Goal: Transaction & Acquisition: Book appointment/travel/reservation

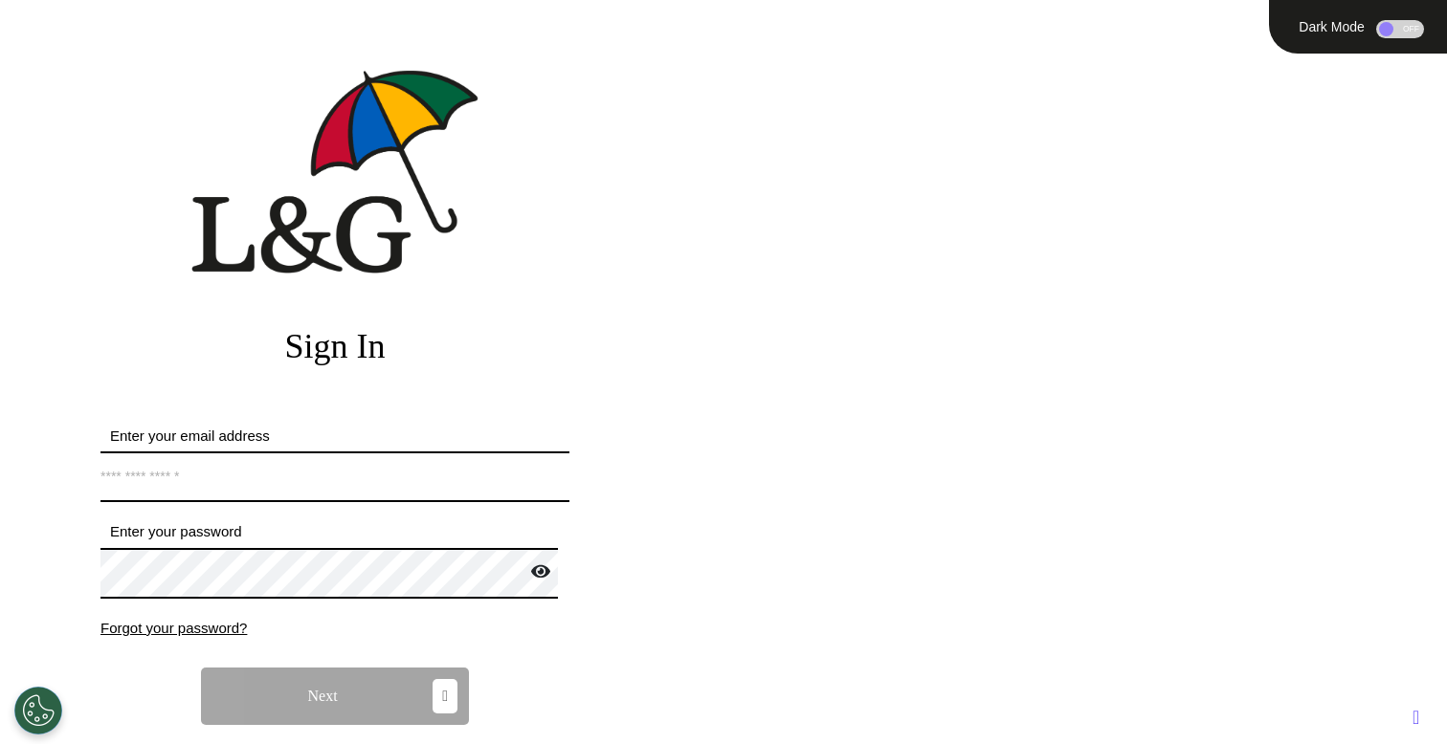
click at [314, 486] on input "Enter your email address" at bounding box center [334, 477] width 469 height 51
type input "**********"
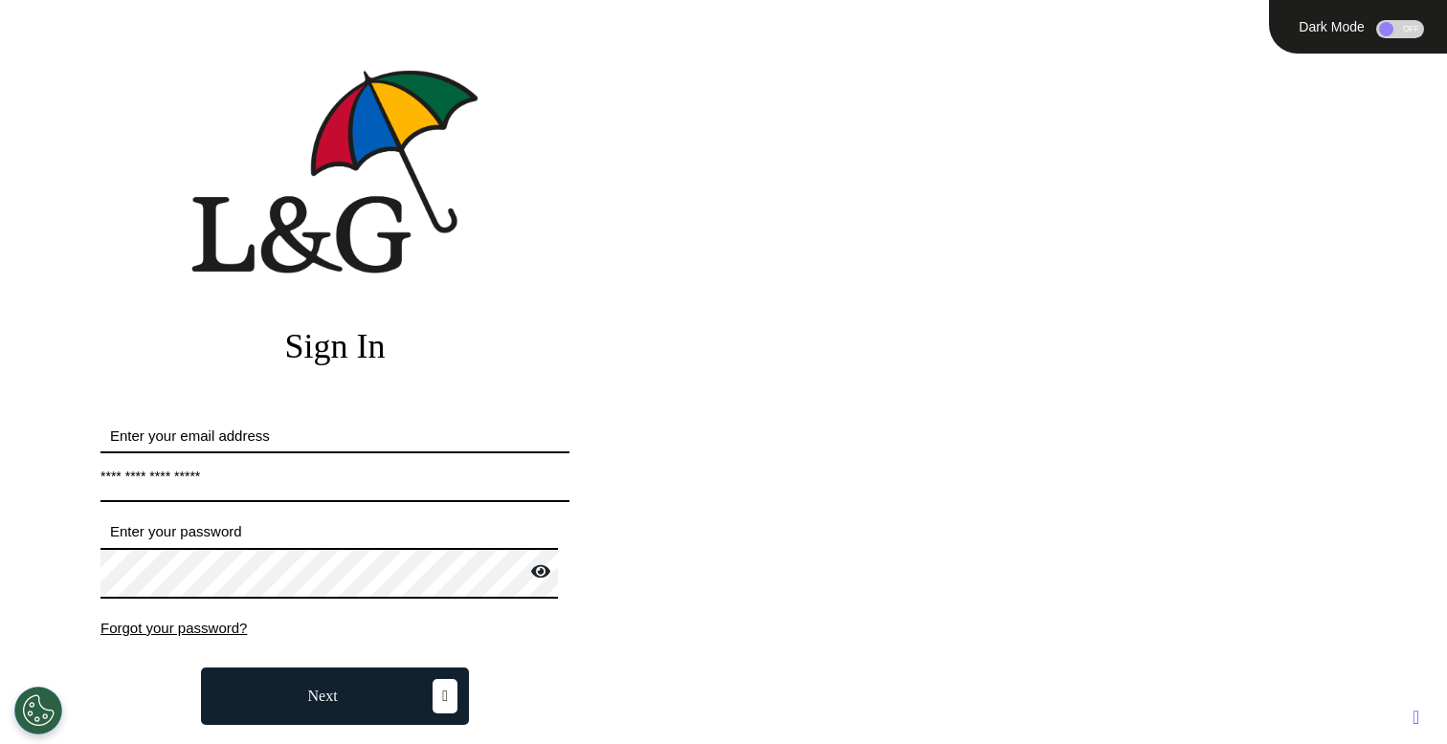
click at [295, 697] on button "Next" at bounding box center [335, 696] width 268 height 57
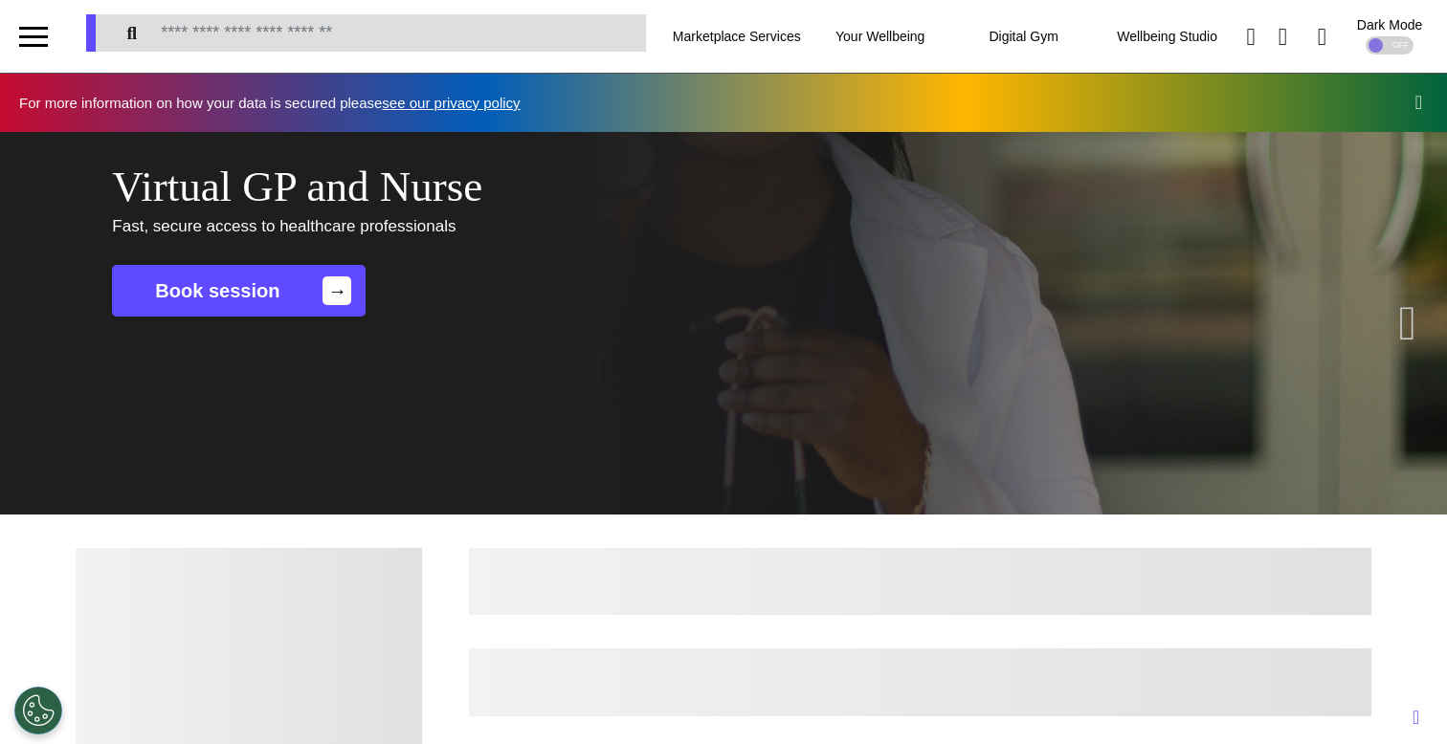
scroll to position [0, 722]
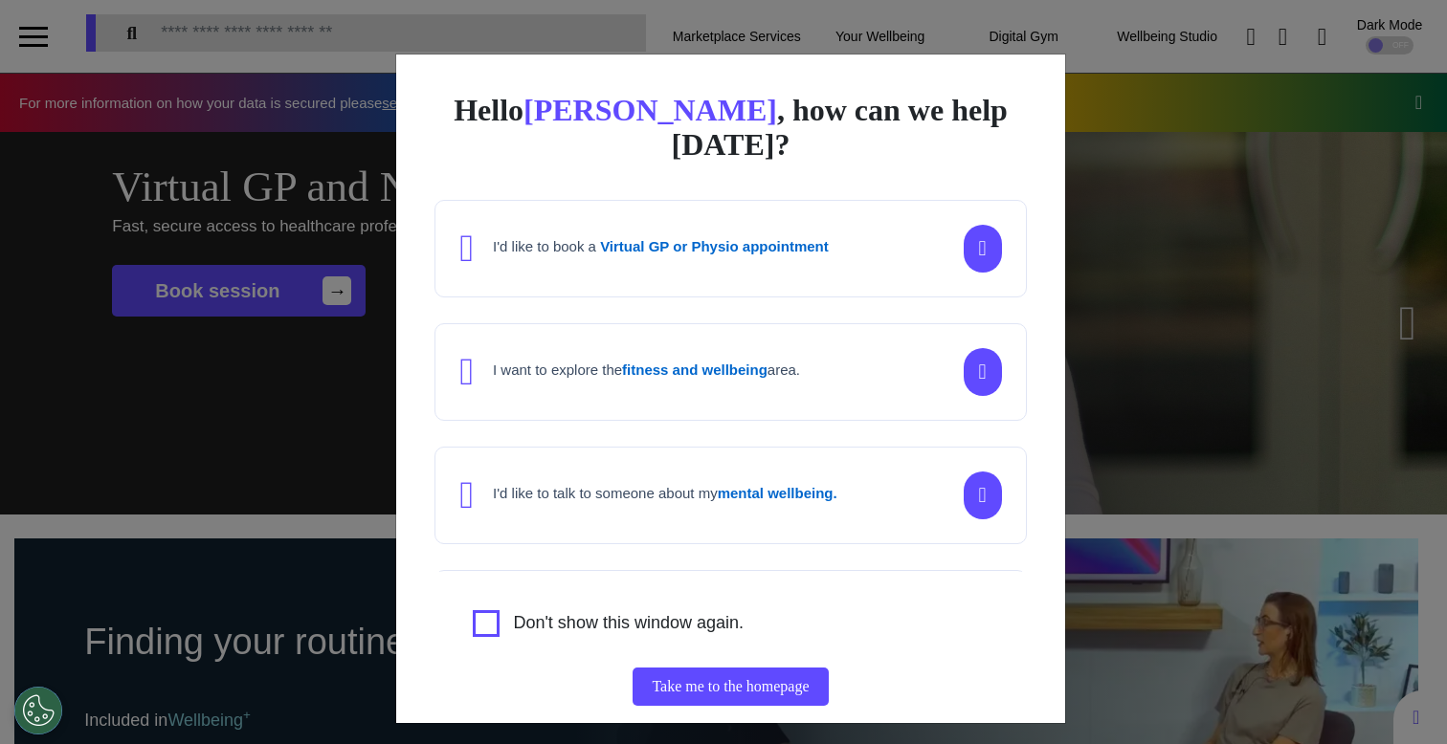
click at [266, 519] on div "Hello [PERSON_NAME] , how can we help [DATE]? I'd like to book a Virtual GP or …" at bounding box center [723, 372] width 1447 height 744
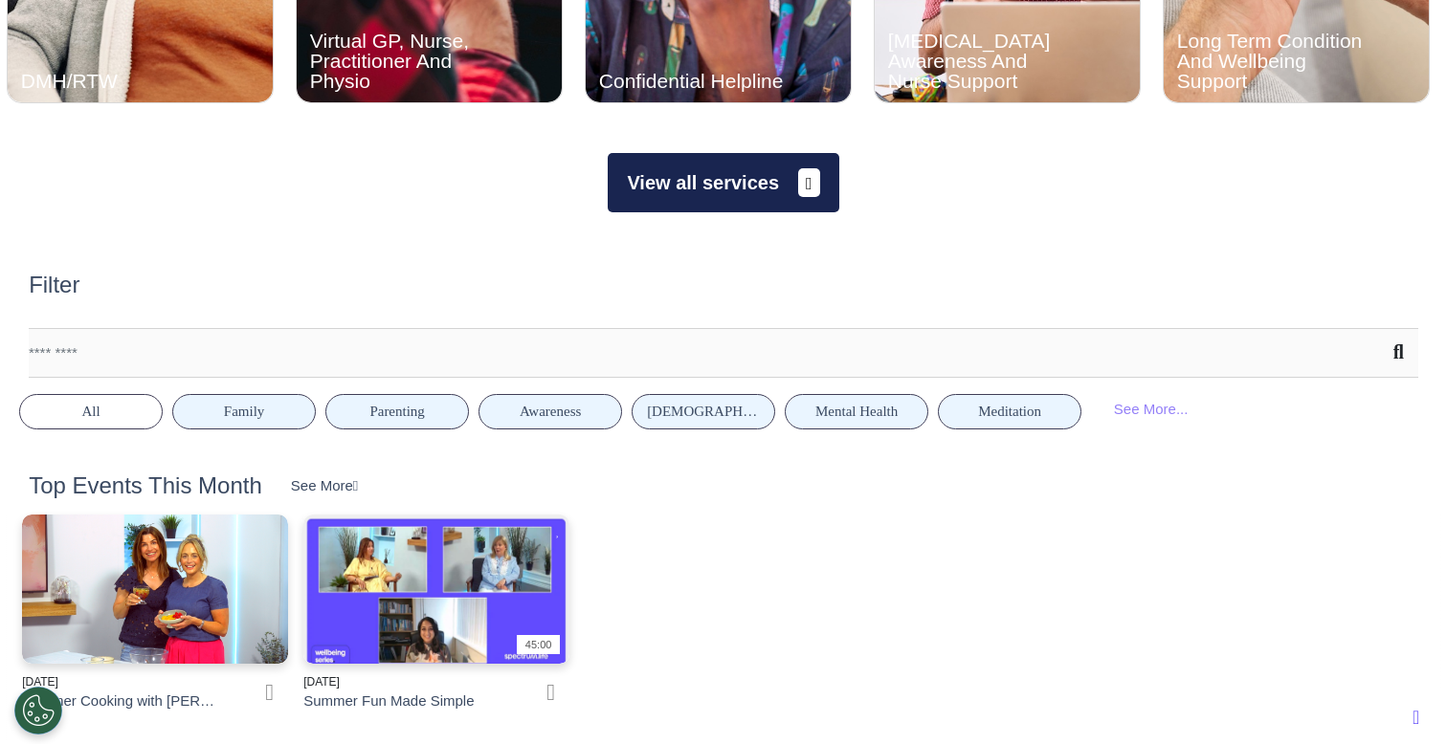
click at [722, 198] on button "View all services" at bounding box center [723, 182] width 231 height 59
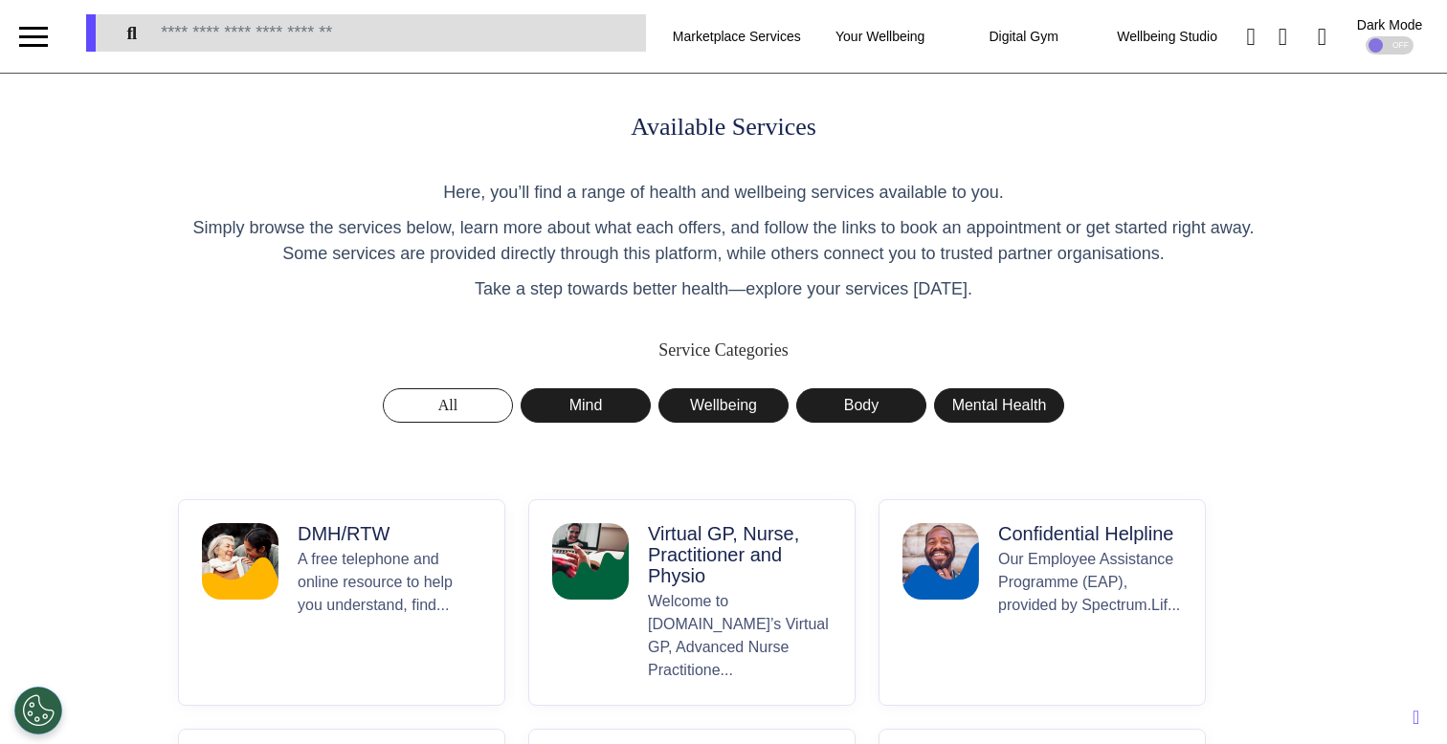
click at [435, 574] on p "A free telephone and online resource to help you understand, find..." at bounding box center [390, 615] width 184 height 134
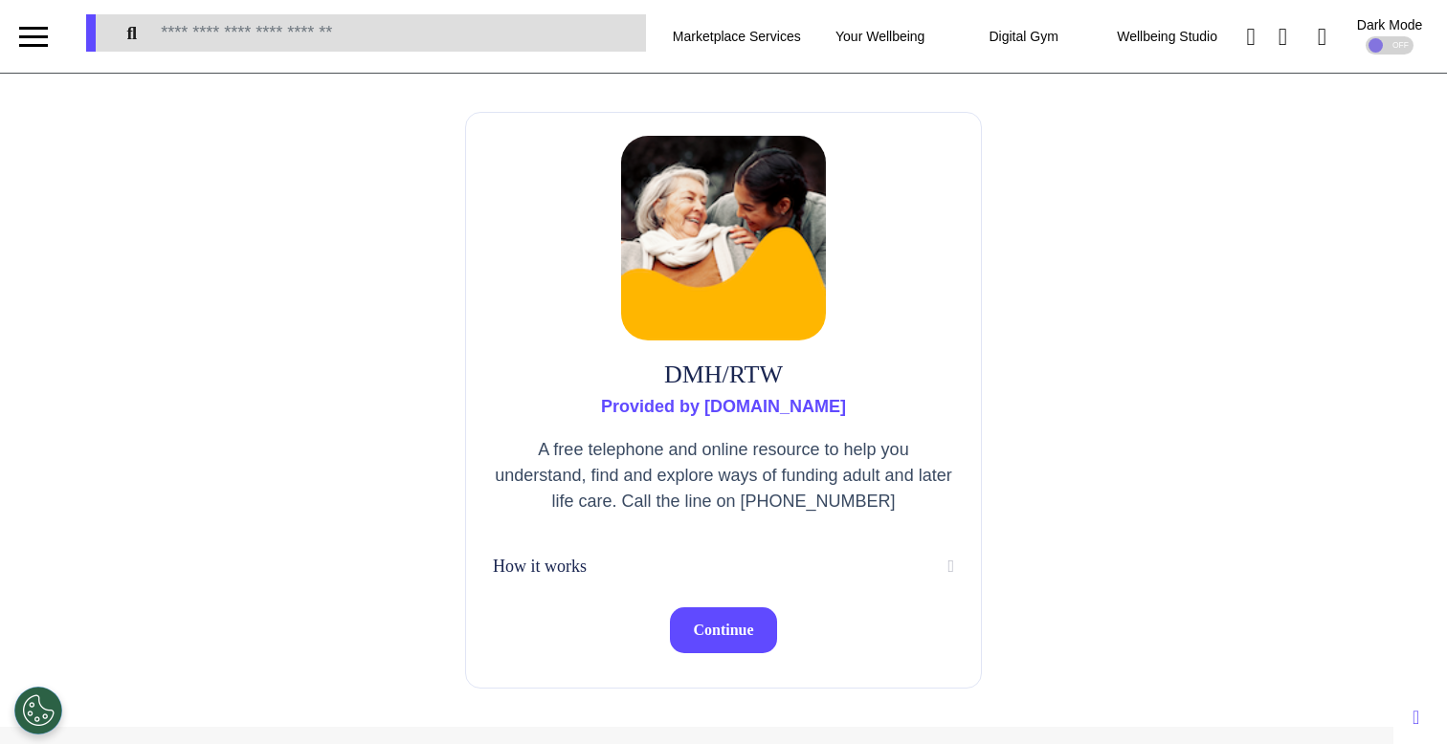
click at [747, 640] on button "Continue" at bounding box center [723, 631] width 106 height 46
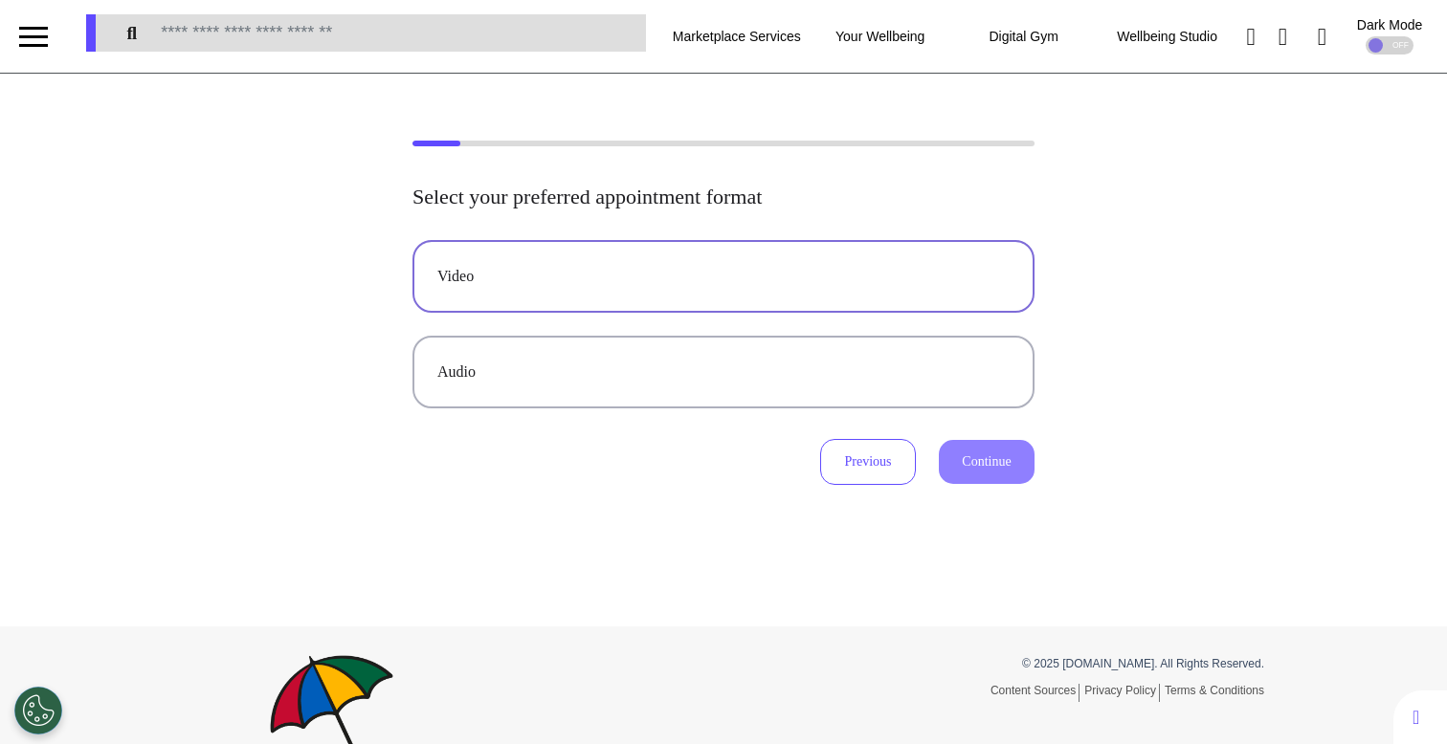
click at [755, 288] on button "Video" at bounding box center [723, 276] width 622 height 73
click at [991, 481] on button "Continue" at bounding box center [987, 462] width 96 height 44
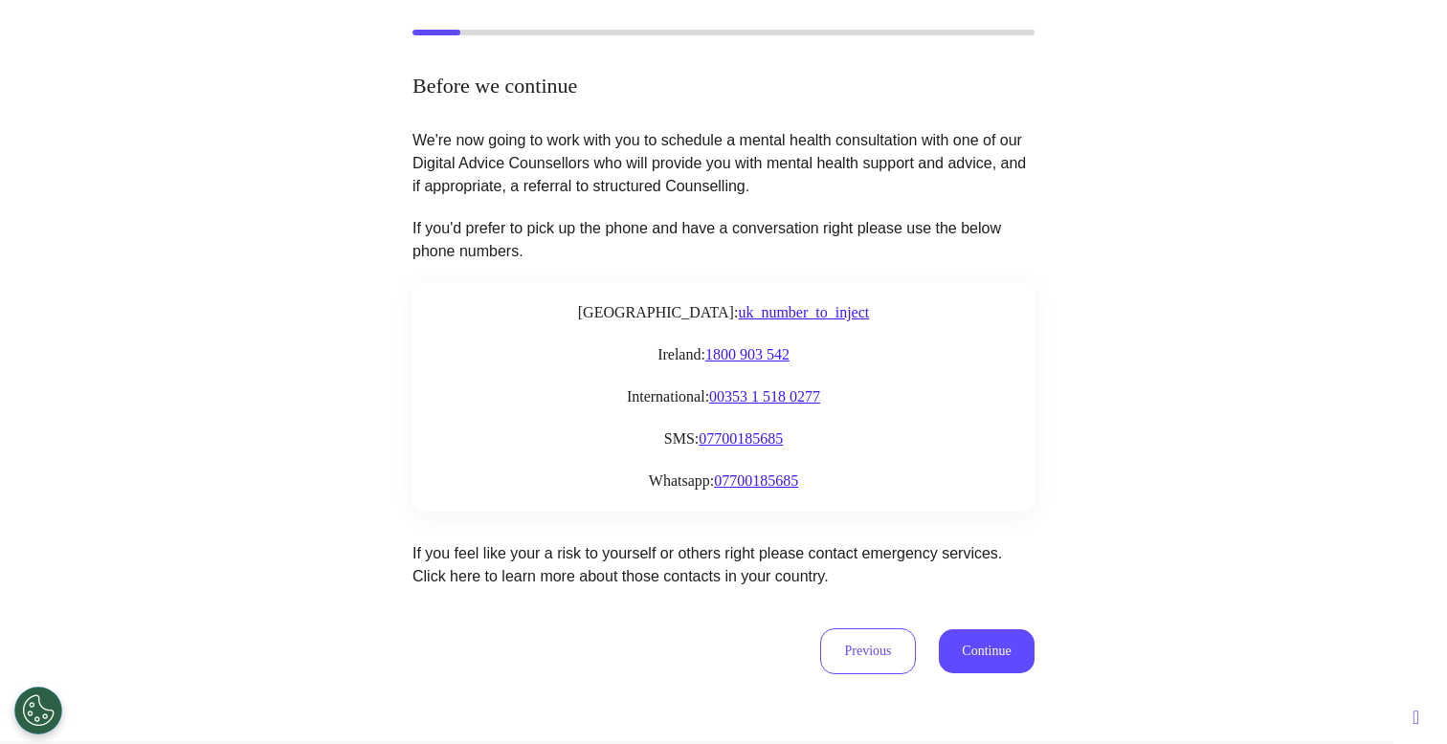
scroll to position [251, 0]
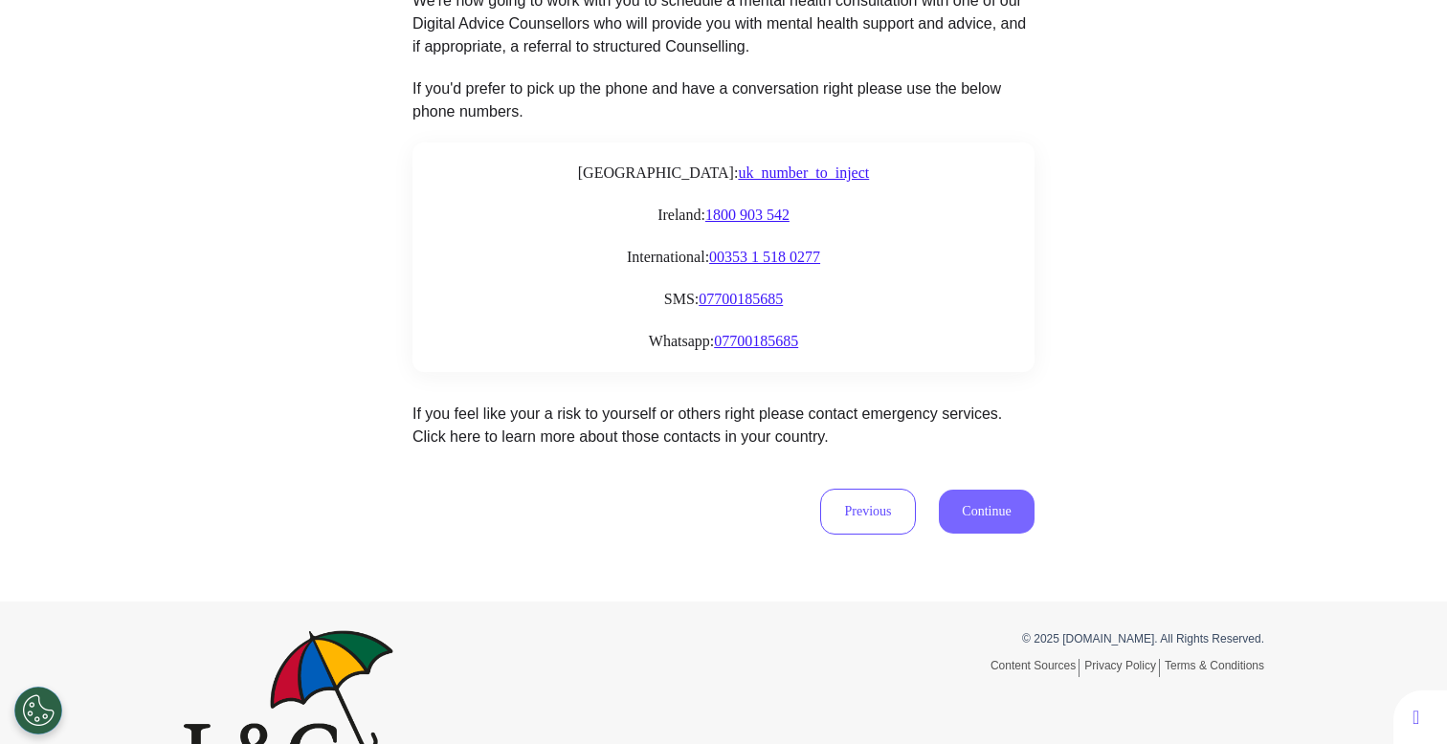
click at [984, 495] on button "Continue" at bounding box center [987, 512] width 96 height 44
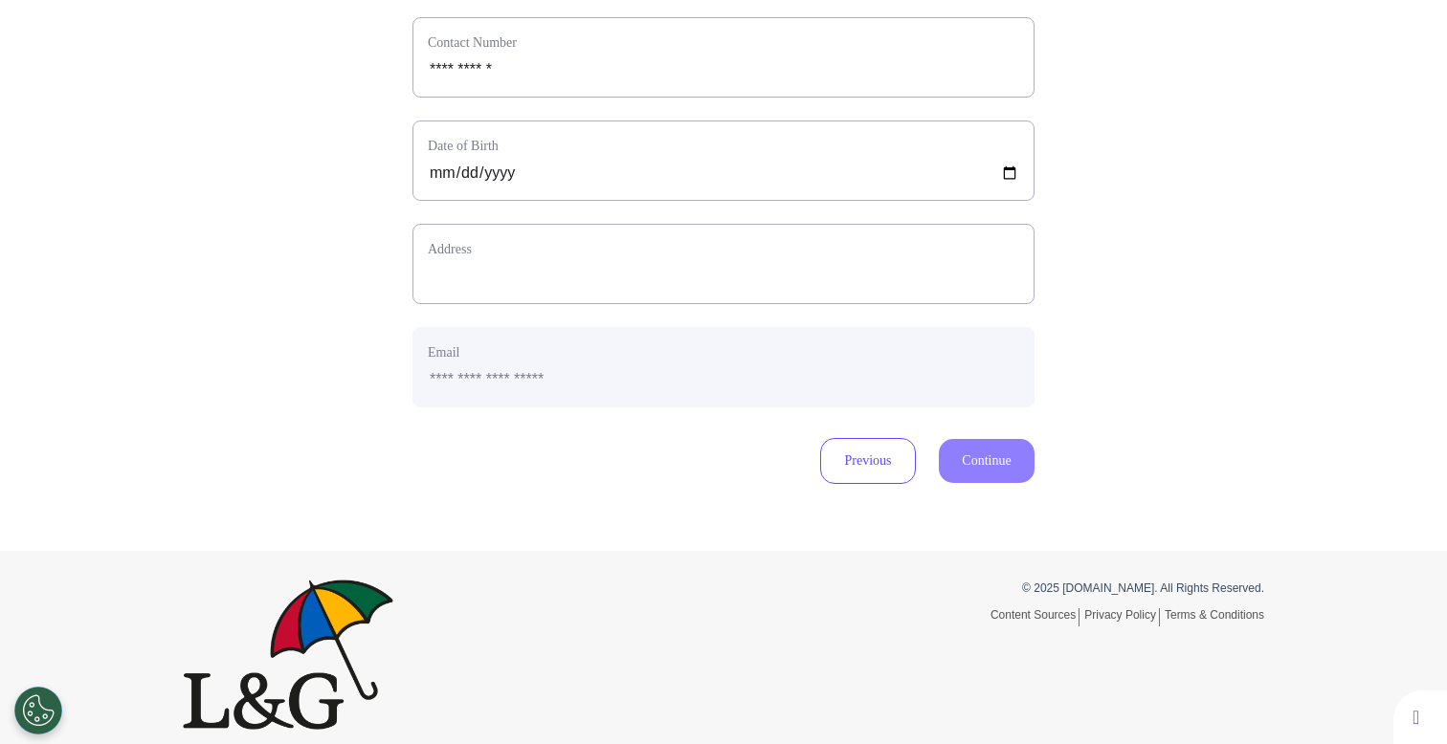
scroll to position [542, 0]
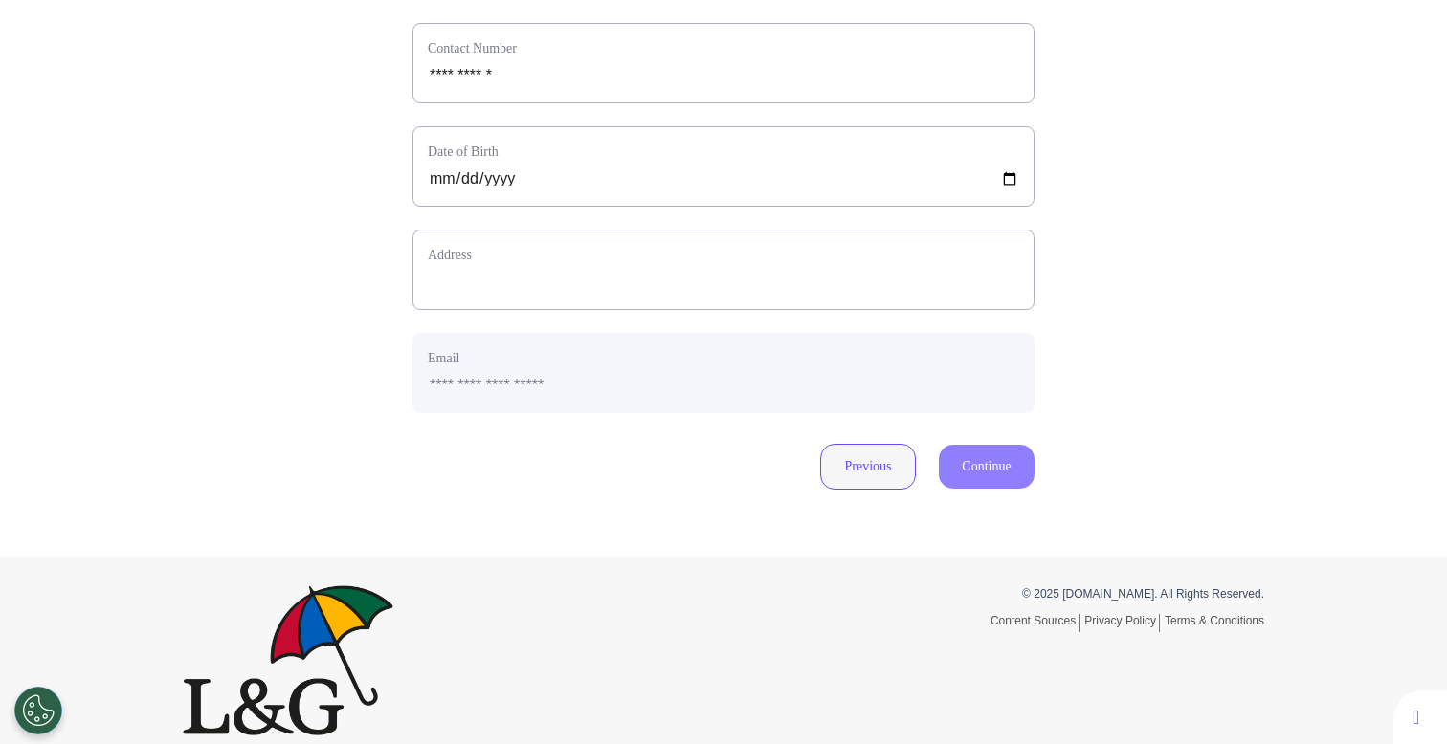
click at [855, 489] on button "Previous" at bounding box center [868, 467] width 96 height 46
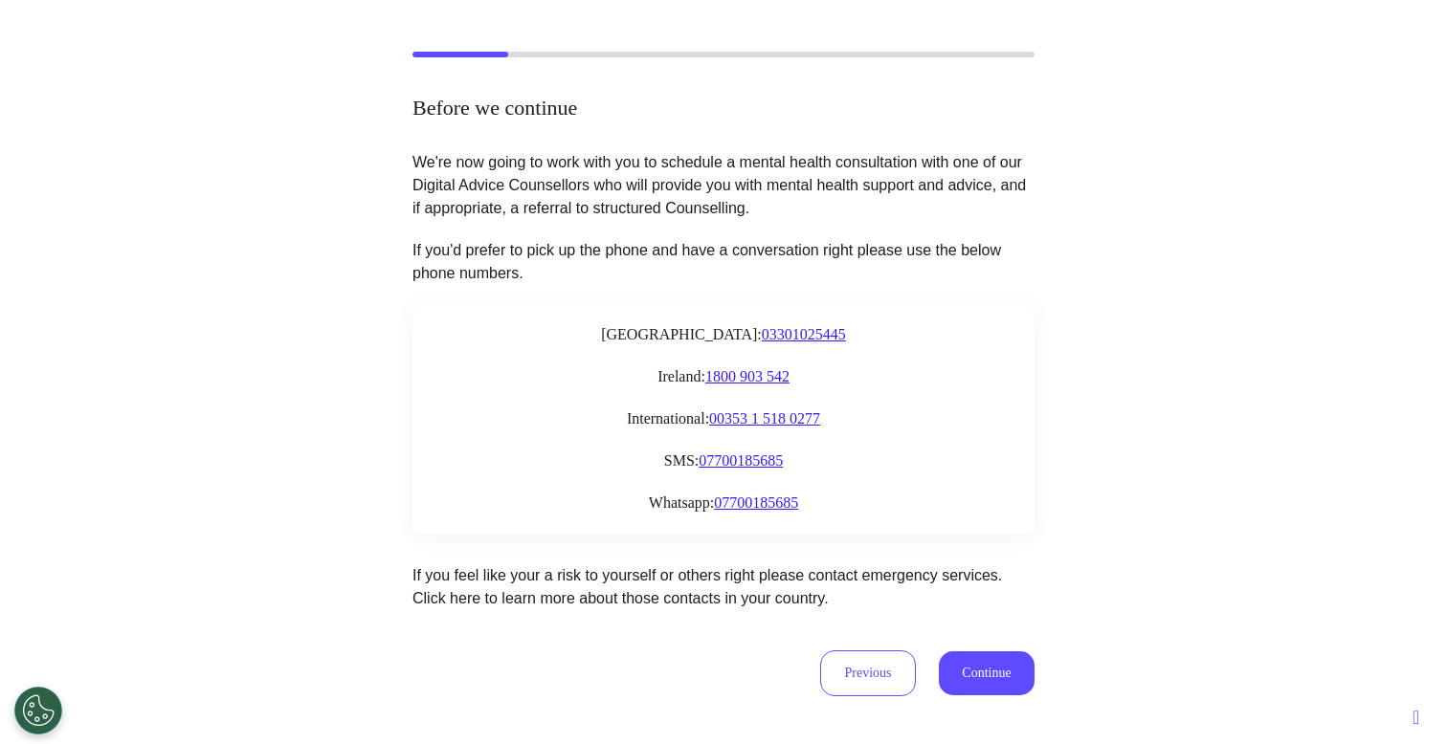
scroll to position [316, 0]
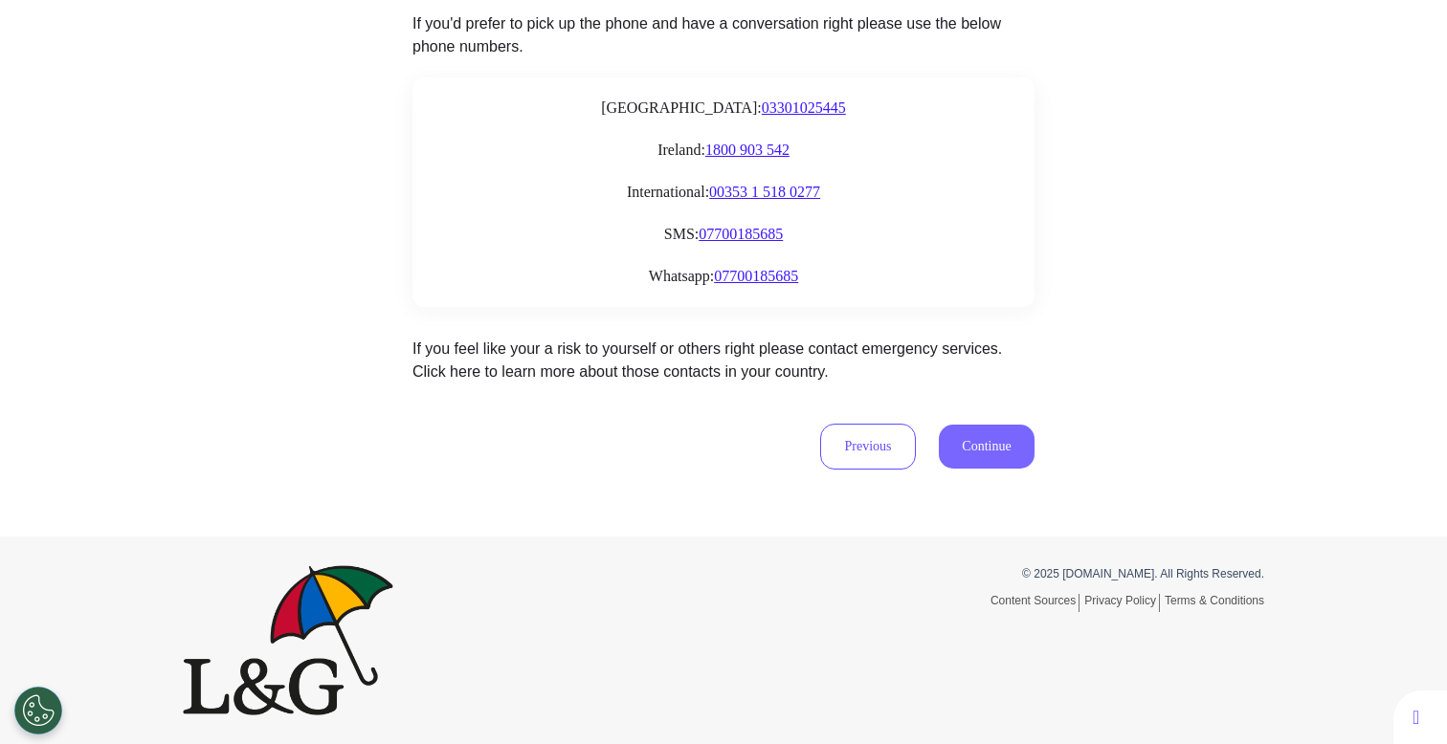
click at [987, 453] on button "Continue" at bounding box center [987, 447] width 96 height 44
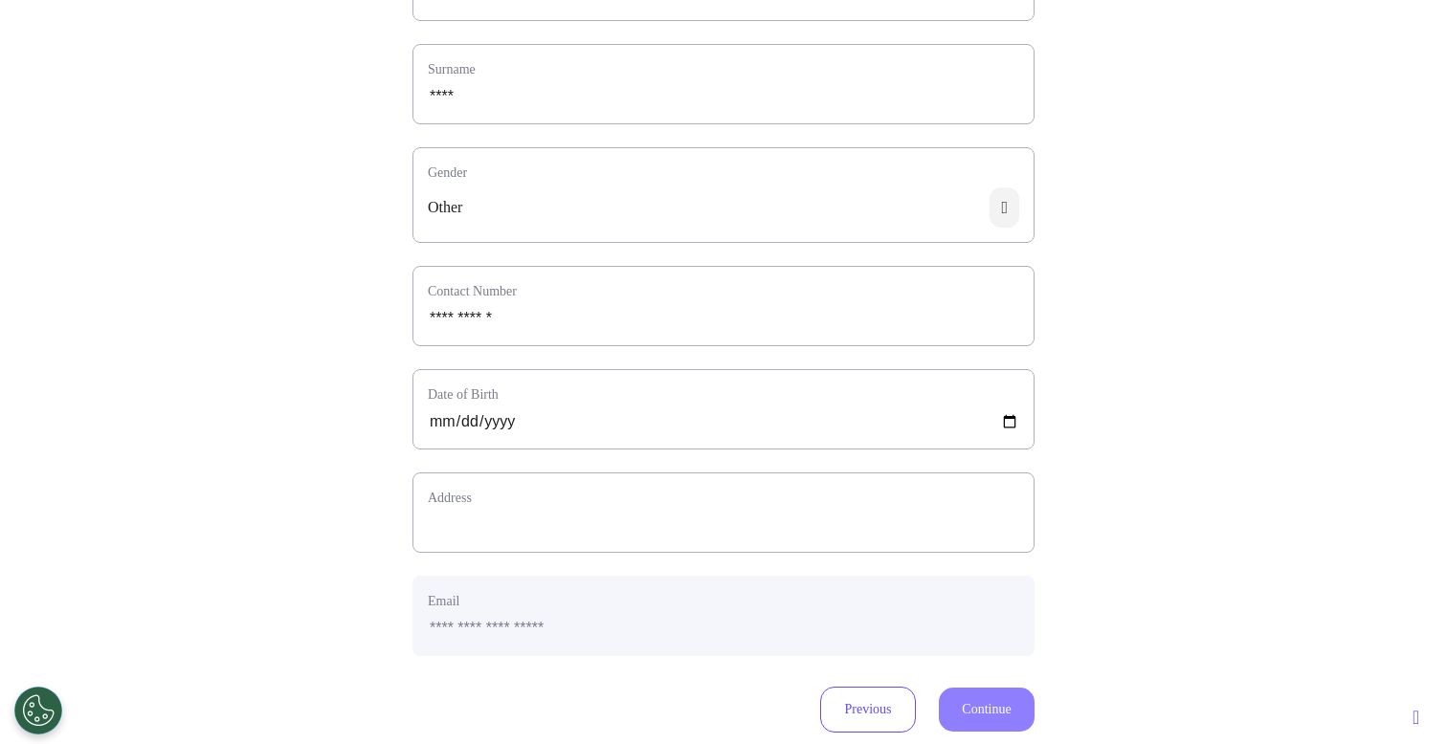
scroll to position [358, 0]
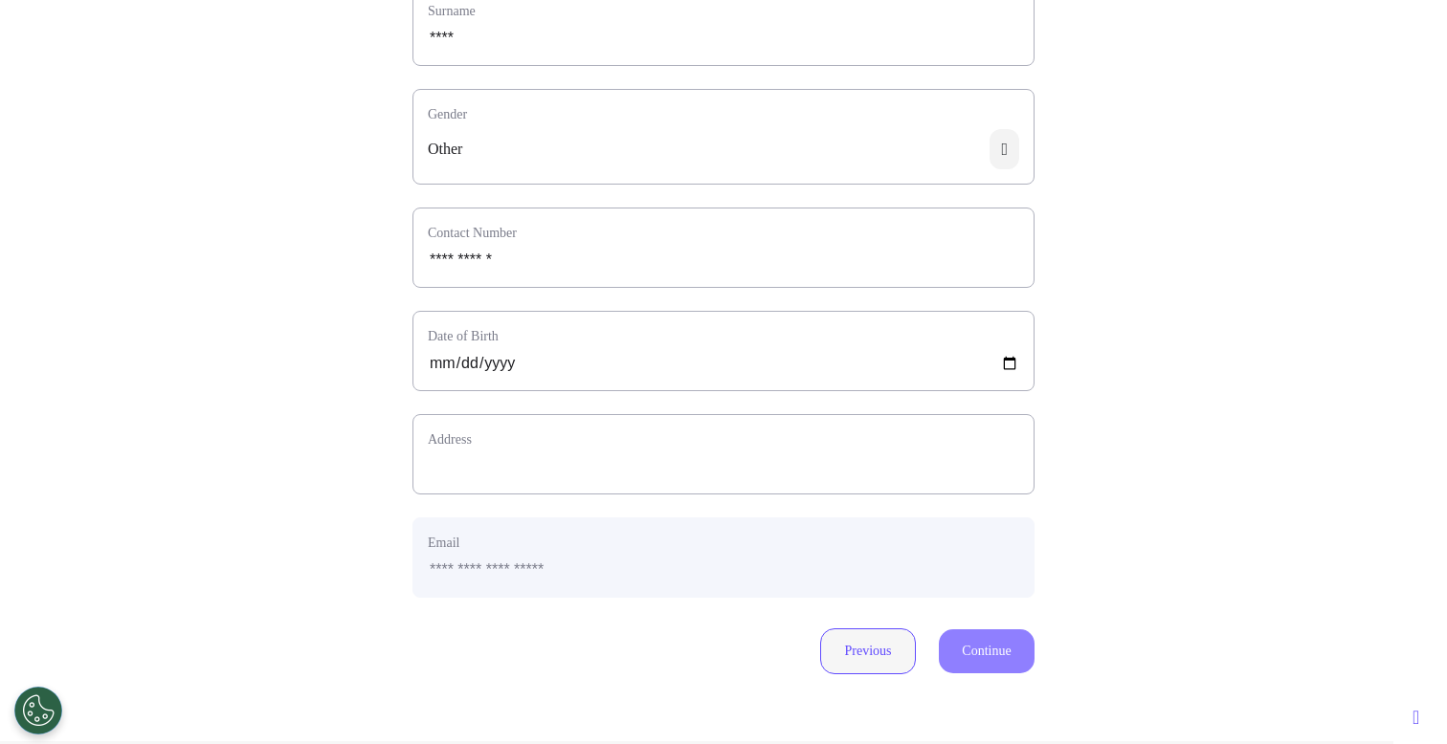
click at [831, 670] on button "Previous" at bounding box center [868, 652] width 96 height 46
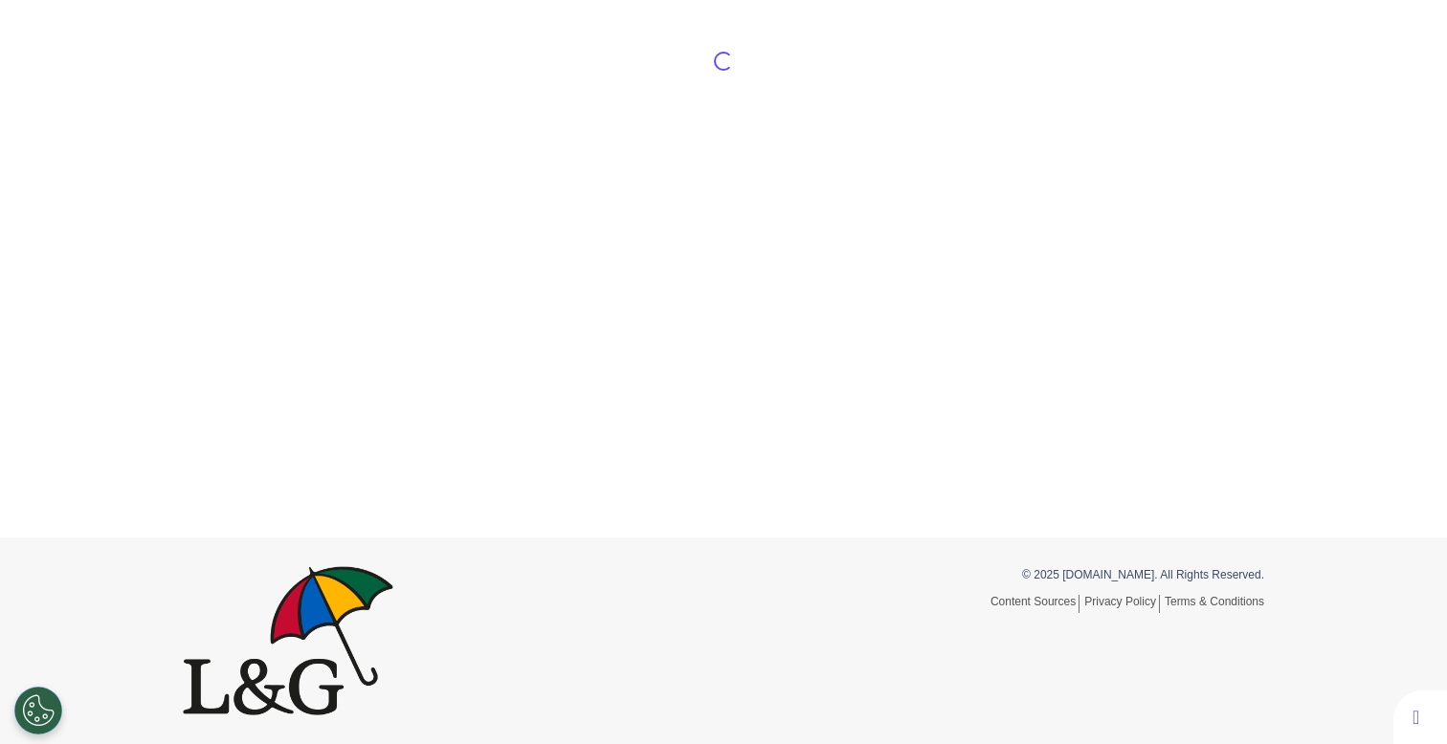
scroll to position [316, 0]
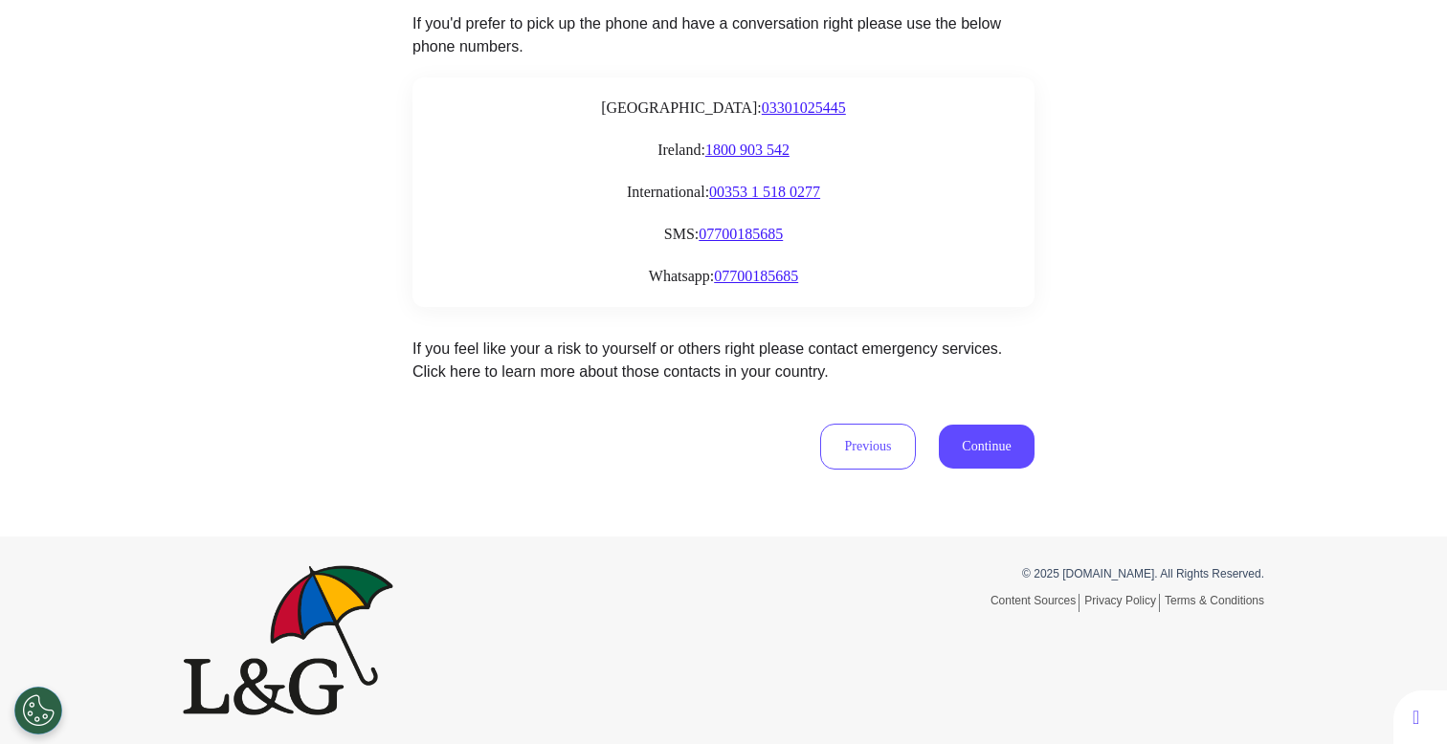
click at [997, 424] on div "Previous Continue" at bounding box center [723, 447] width 622 height 46
click at [986, 435] on button "Continue" at bounding box center [987, 447] width 96 height 44
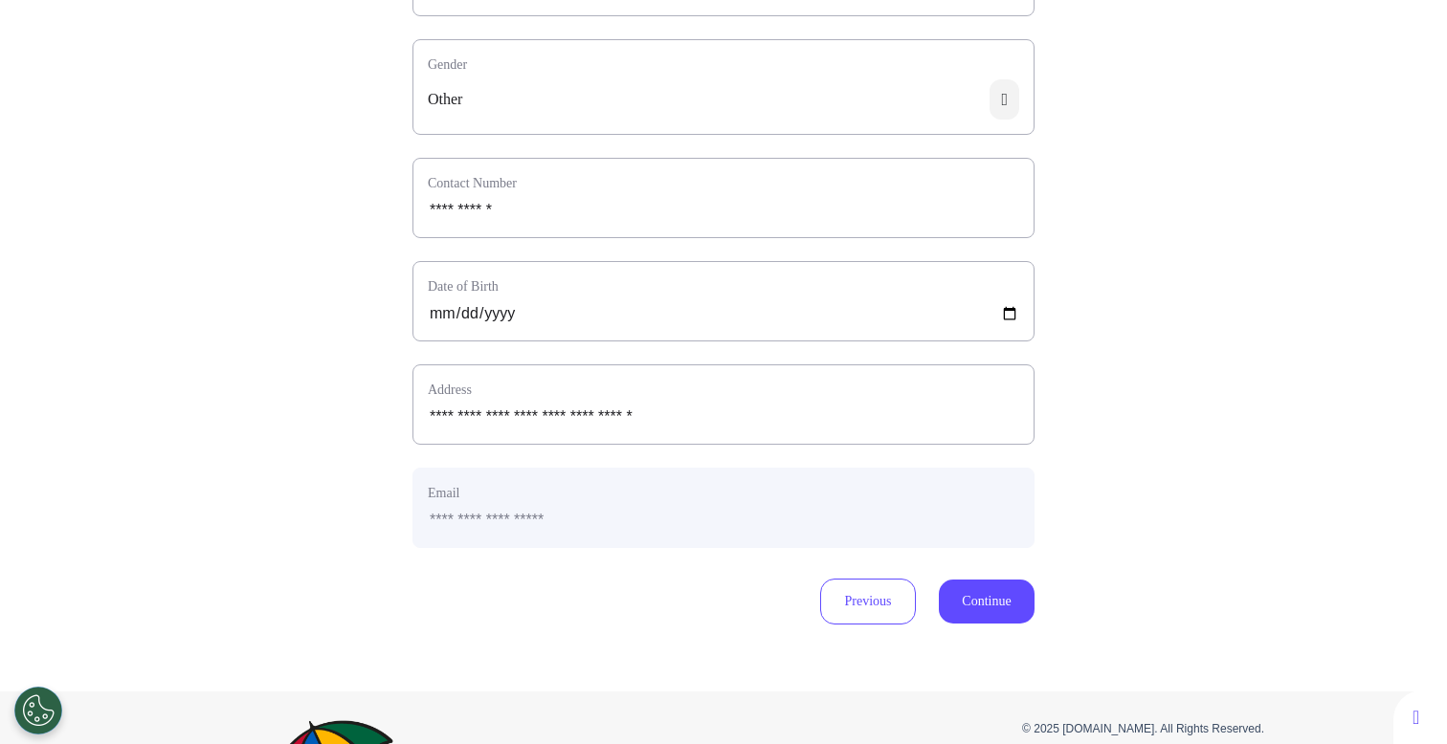
scroll to position [404, 0]
